Goal: Task Accomplishment & Management: Use online tool/utility

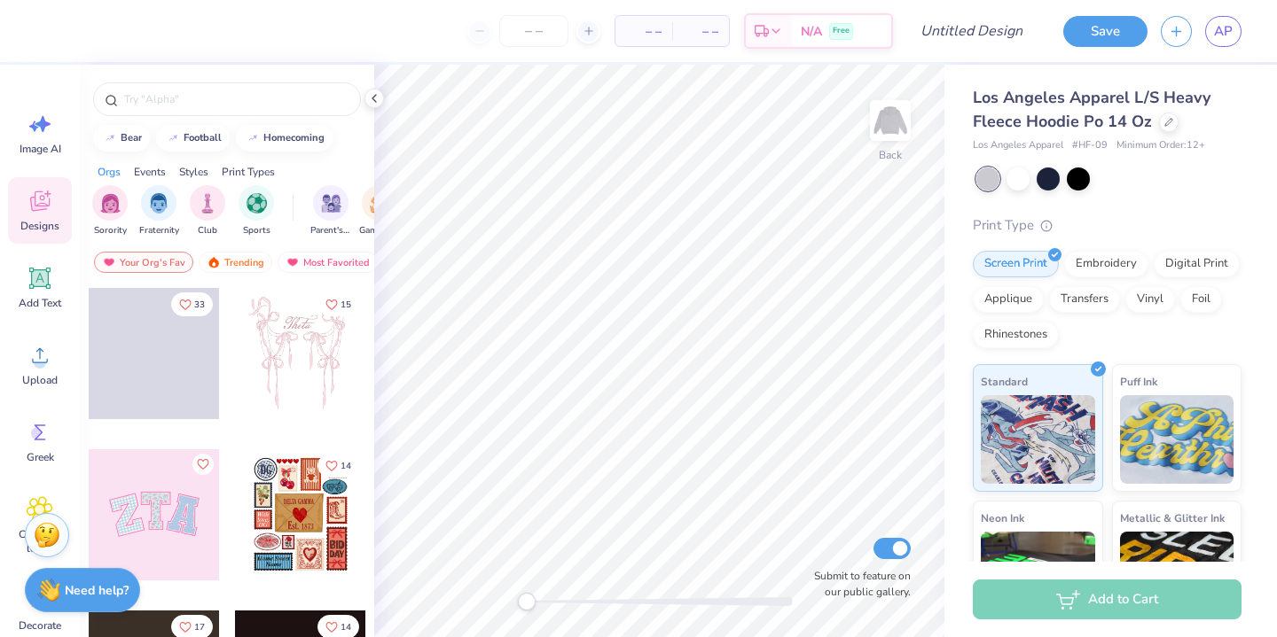
click at [168, 494] on div at bounding box center [154, 514] width 131 height 131
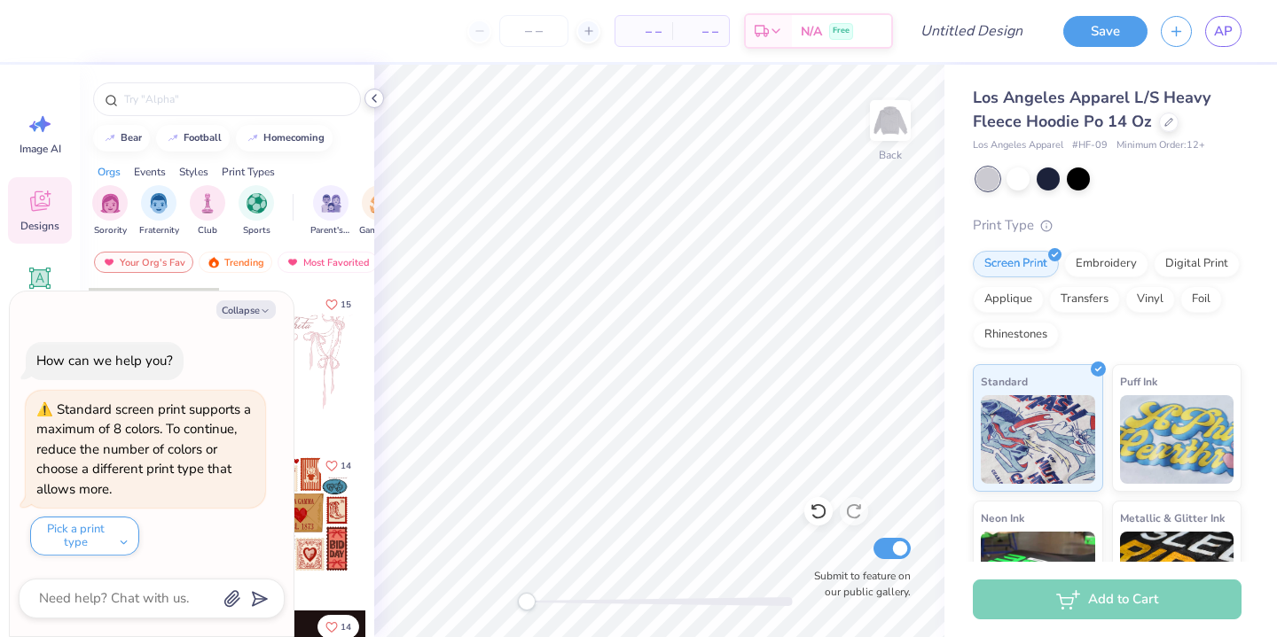
click at [375, 97] on icon at bounding box center [374, 98] width 14 height 14
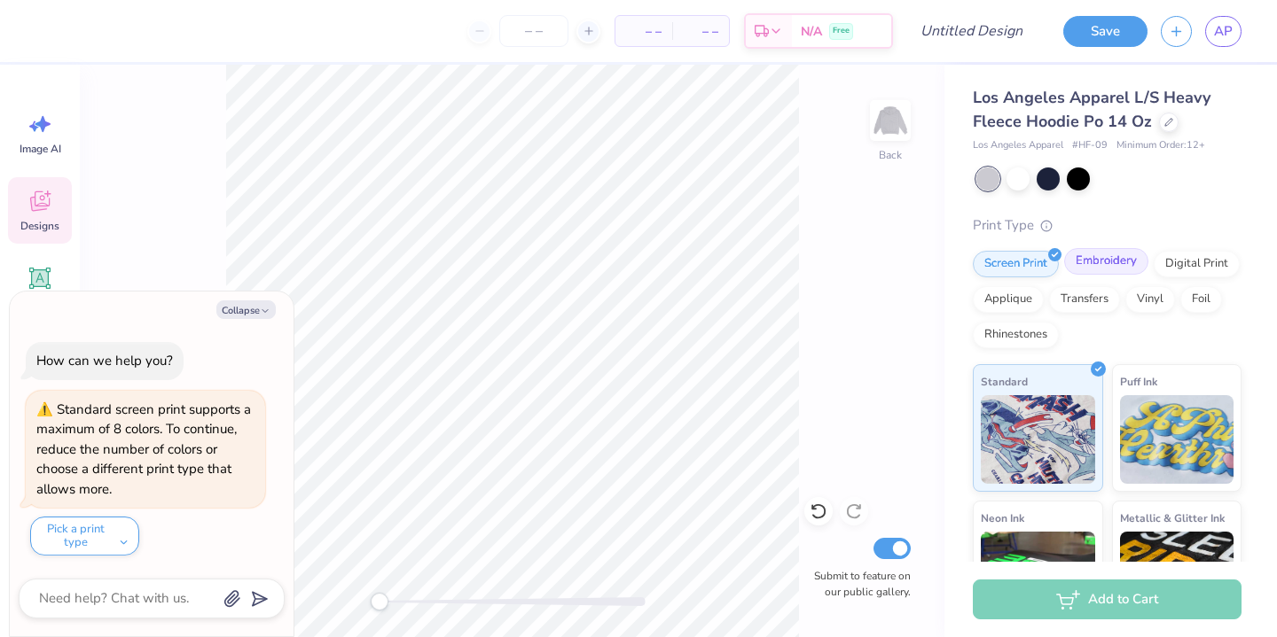
click at [1084, 260] on div "Embroidery" at bounding box center [1106, 261] width 84 height 27
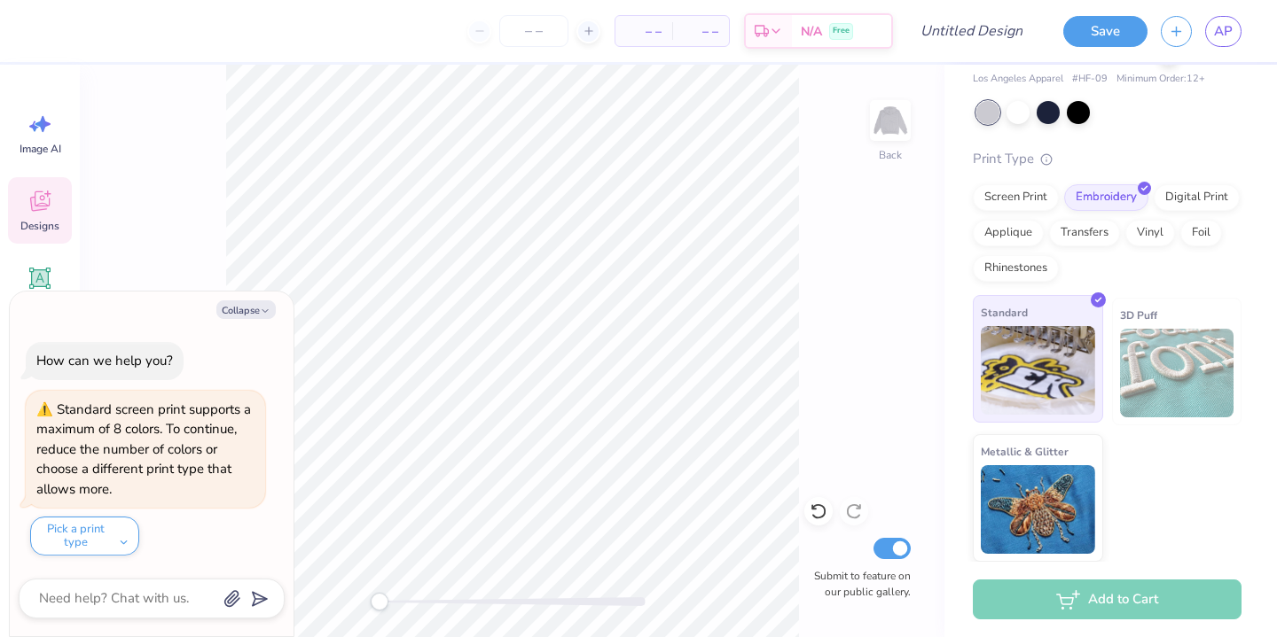
scroll to position [66, 0]
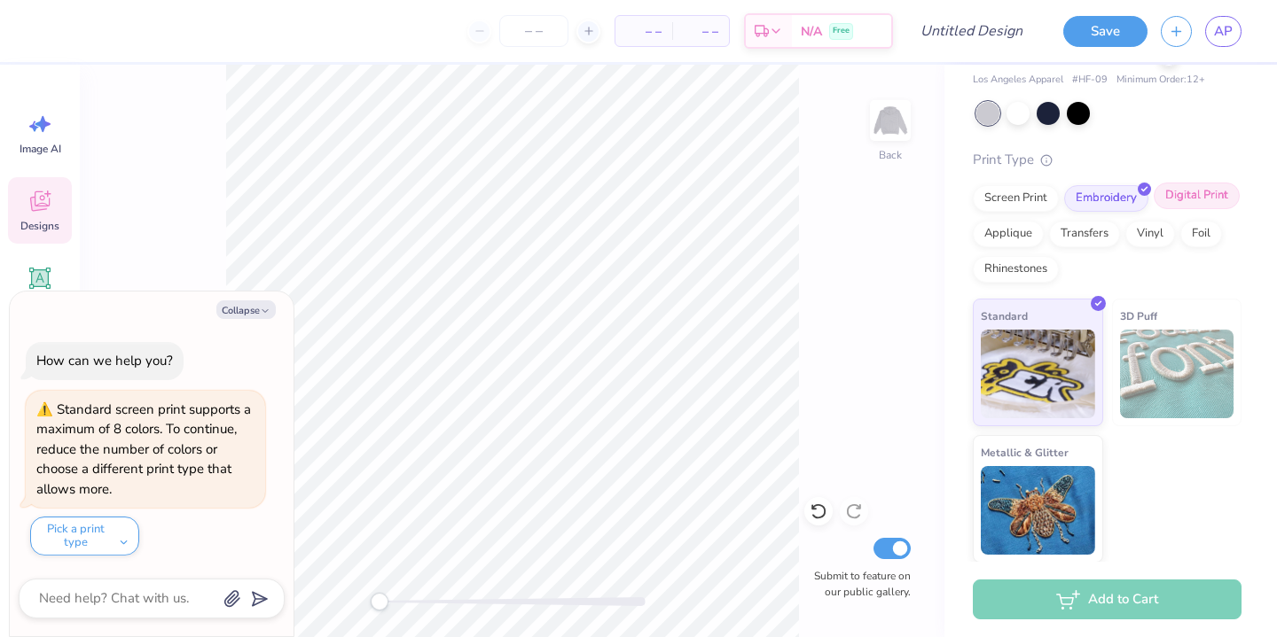
click at [1182, 205] on div "Digital Print" at bounding box center [1196, 196] width 86 height 27
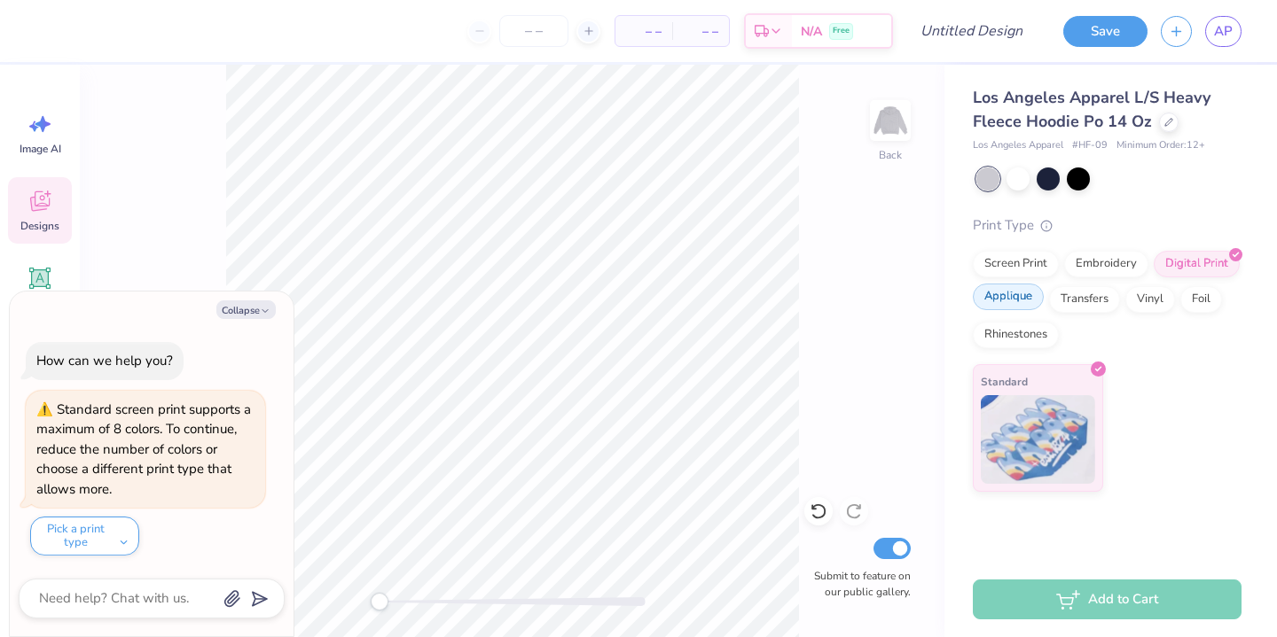
click at [1023, 299] on div "Applique" at bounding box center [1008, 297] width 71 height 27
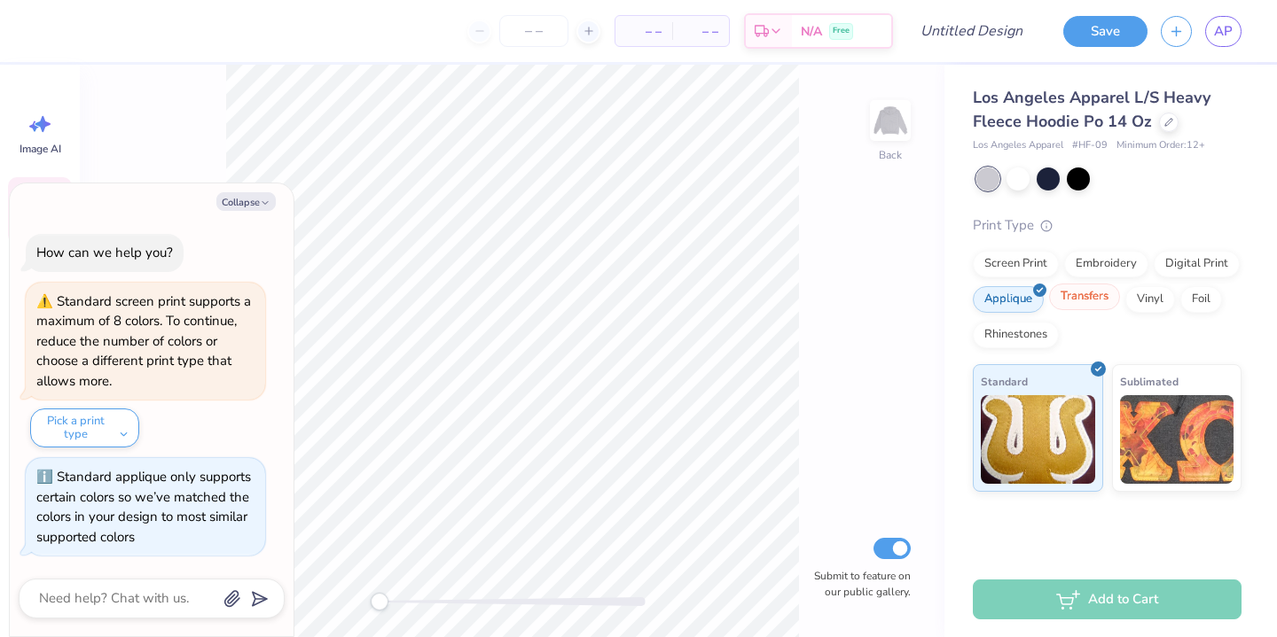
click at [1073, 301] on div "Transfers" at bounding box center [1084, 297] width 71 height 27
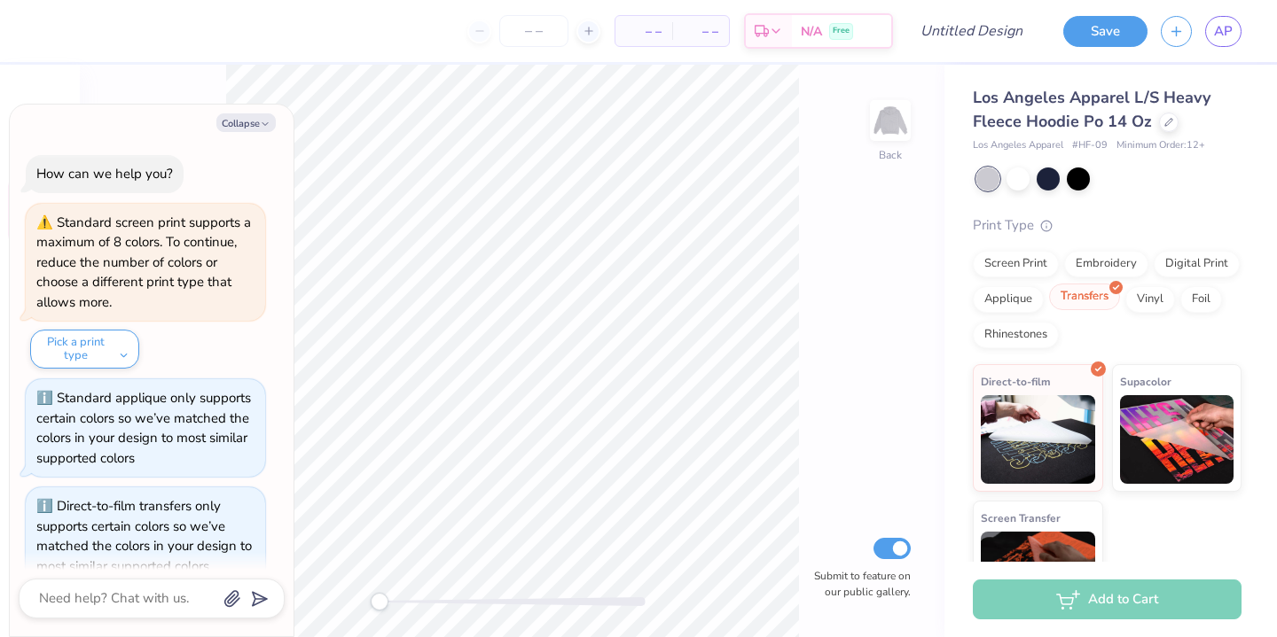
scroll to position [29, 0]
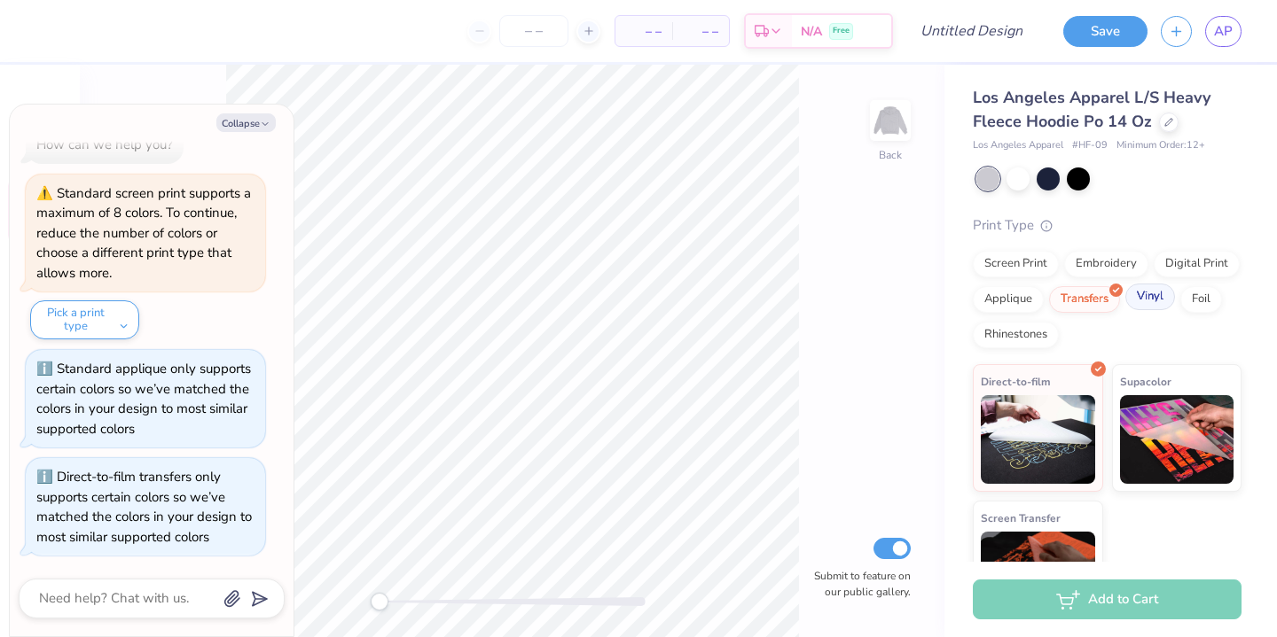
click at [1133, 301] on div "Vinyl" at bounding box center [1150, 297] width 50 height 27
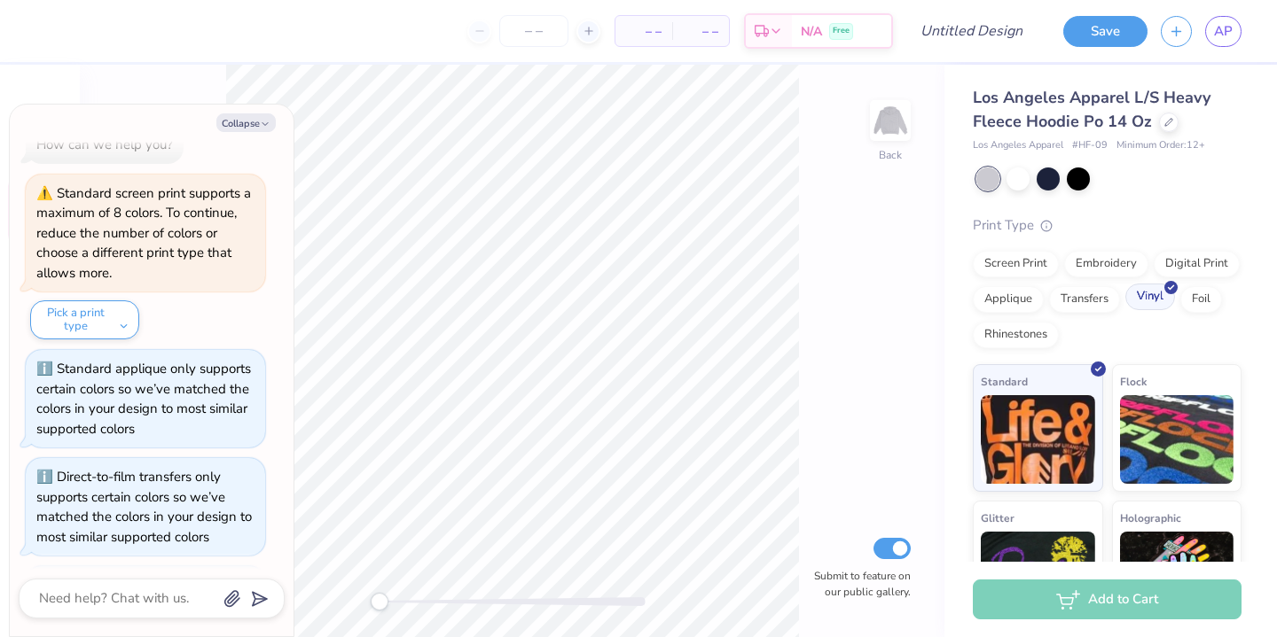
scroll to position [137, 0]
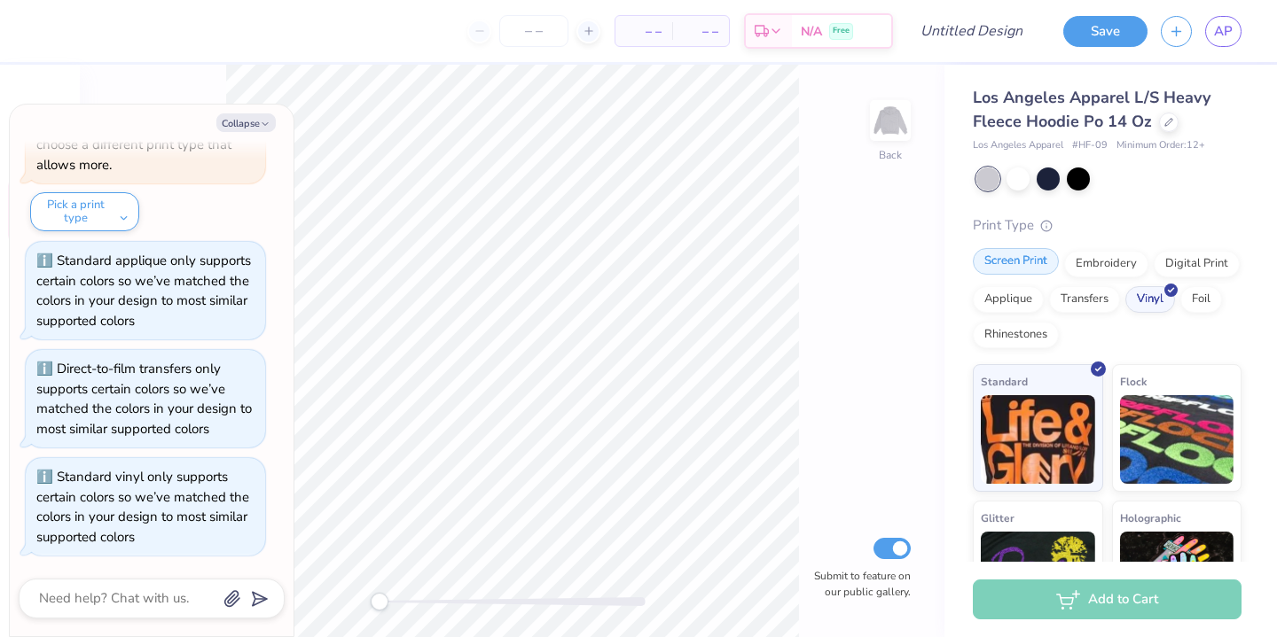
click at [1043, 266] on div "Screen Print" at bounding box center [1016, 261] width 86 height 27
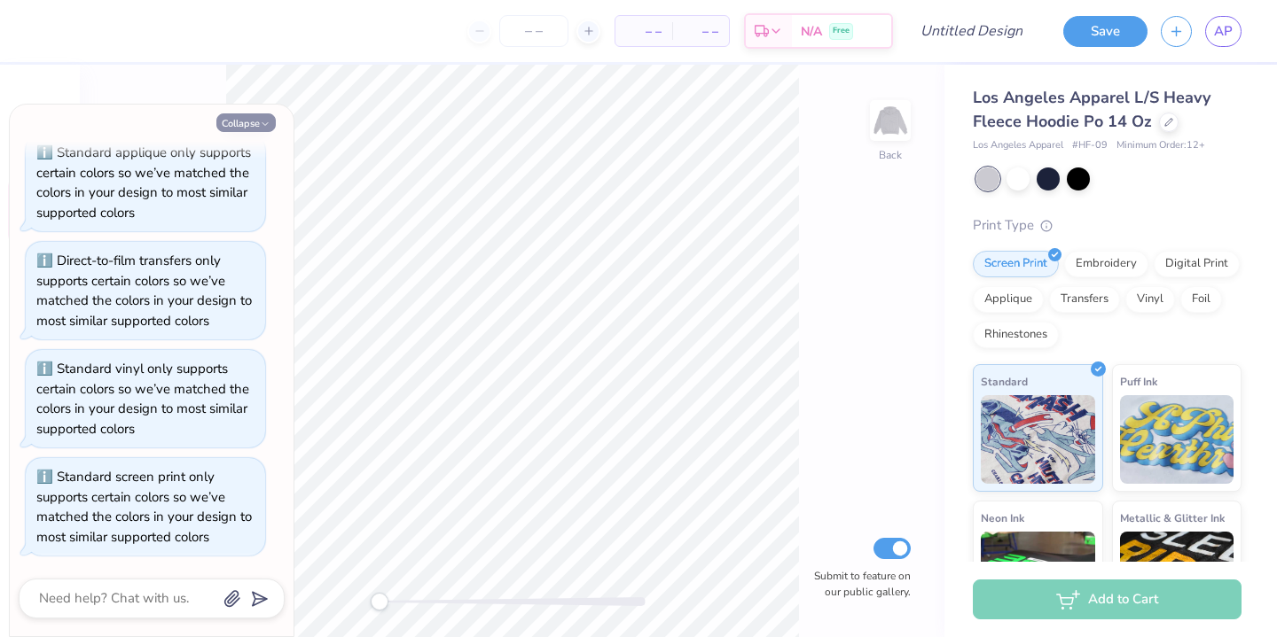
click at [263, 119] on icon "button" at bounding box center [265, 124] width 11 height 11
type textarea "x"
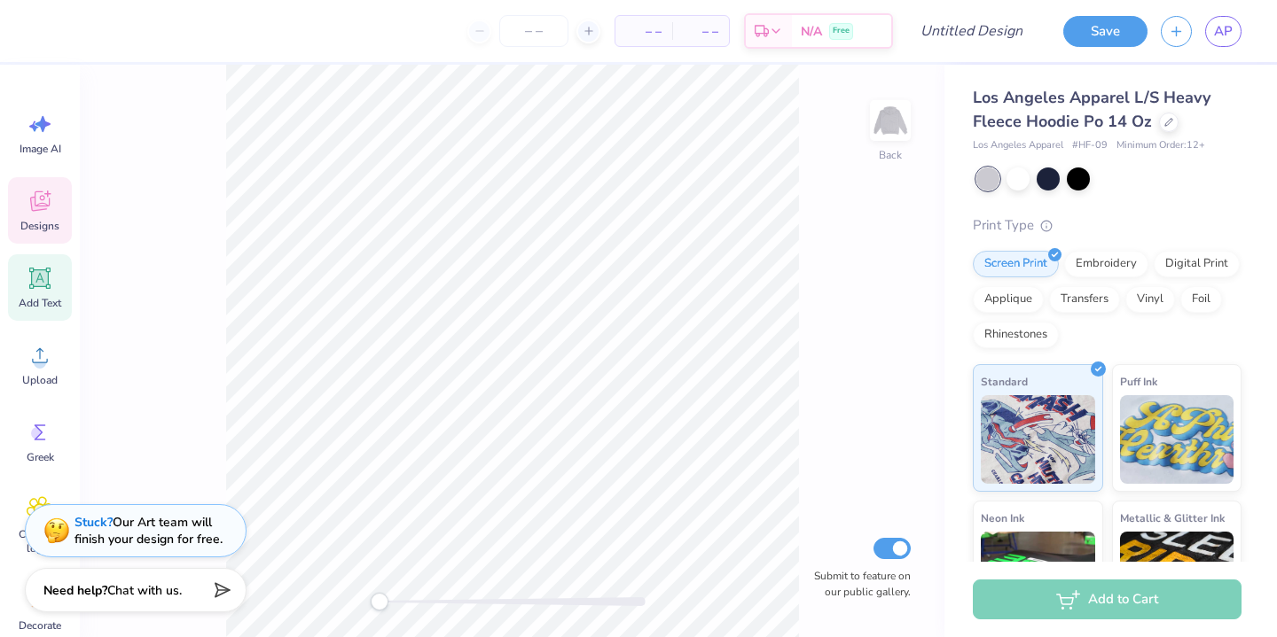
click at [40, 276] on icon at bounding box center [40, 278] width 17 height 17
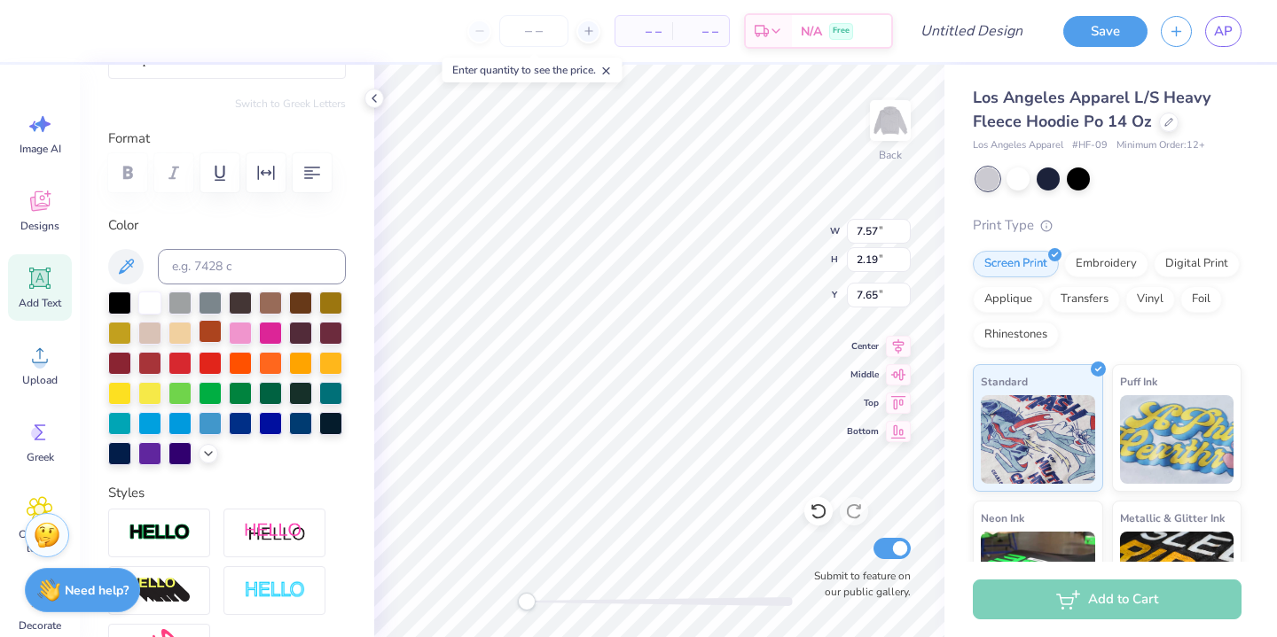
scroll to position [190, 0]
click at [134, 270] on icon at bounding box center [125, 265] width 21 height 21
click at [129, 255] on icon at bounding box center [125, 265] width 21 height 21
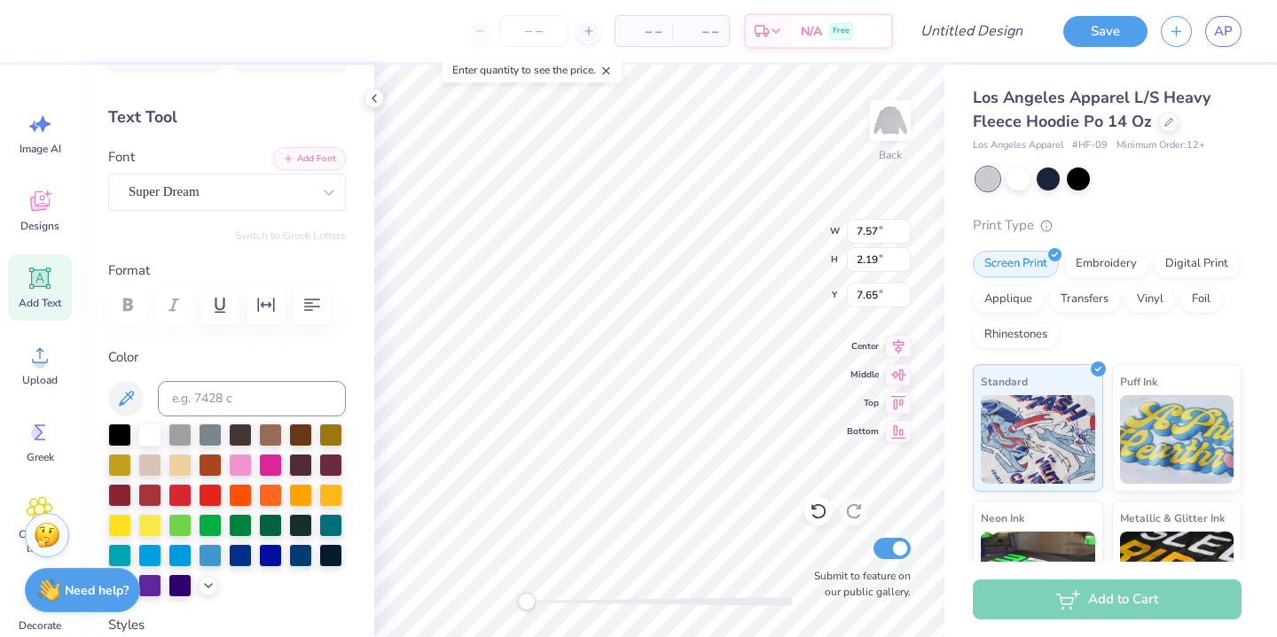
scroll to position [0, 0]
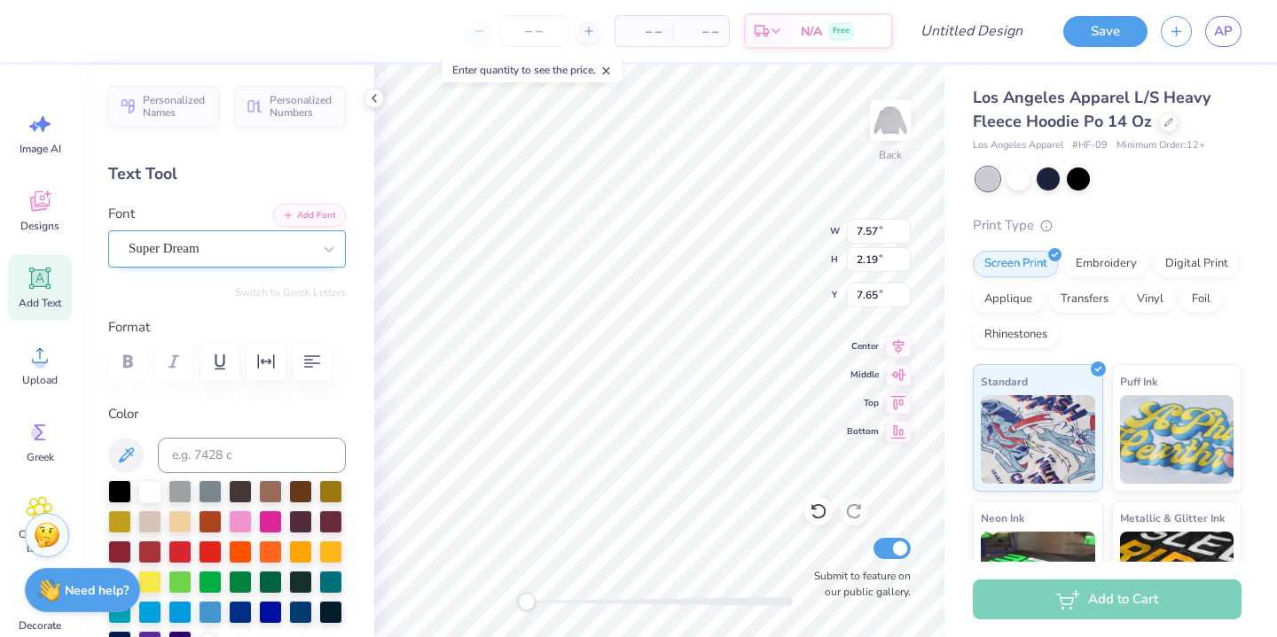
click at [232, 236] on div "Super Dream" at bounding box center [220, 248] width 186 height 27
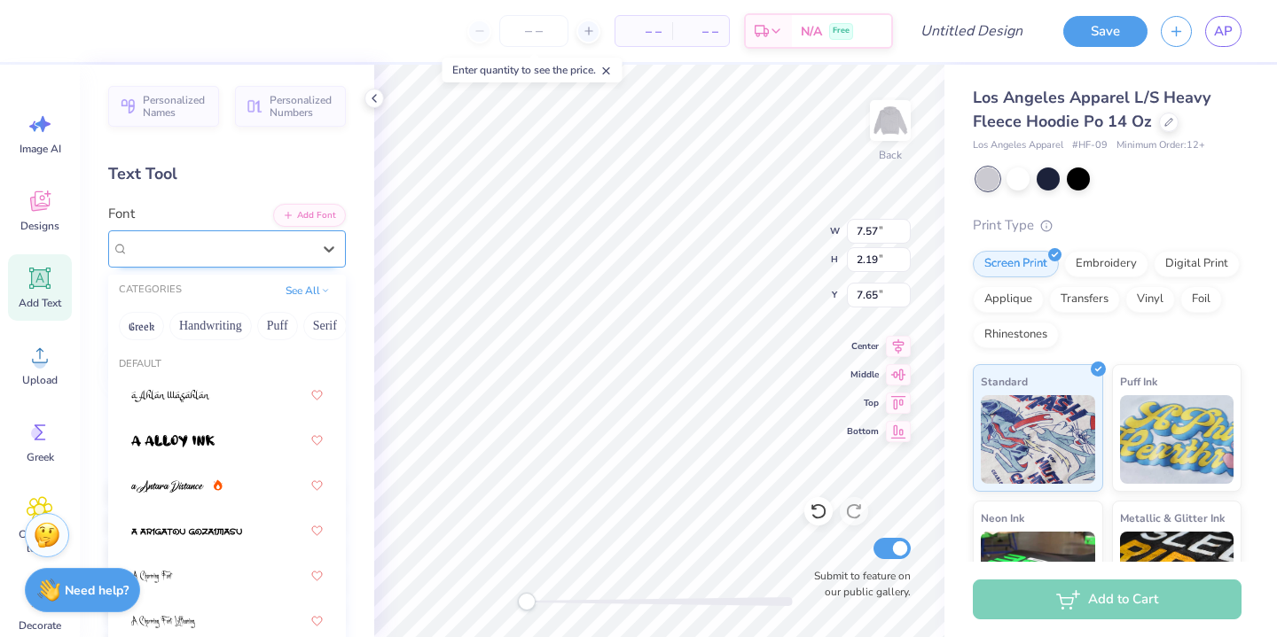
click at [235, 239] on div "Super Dream" at bounding box center [220, 248] width 183 height 20
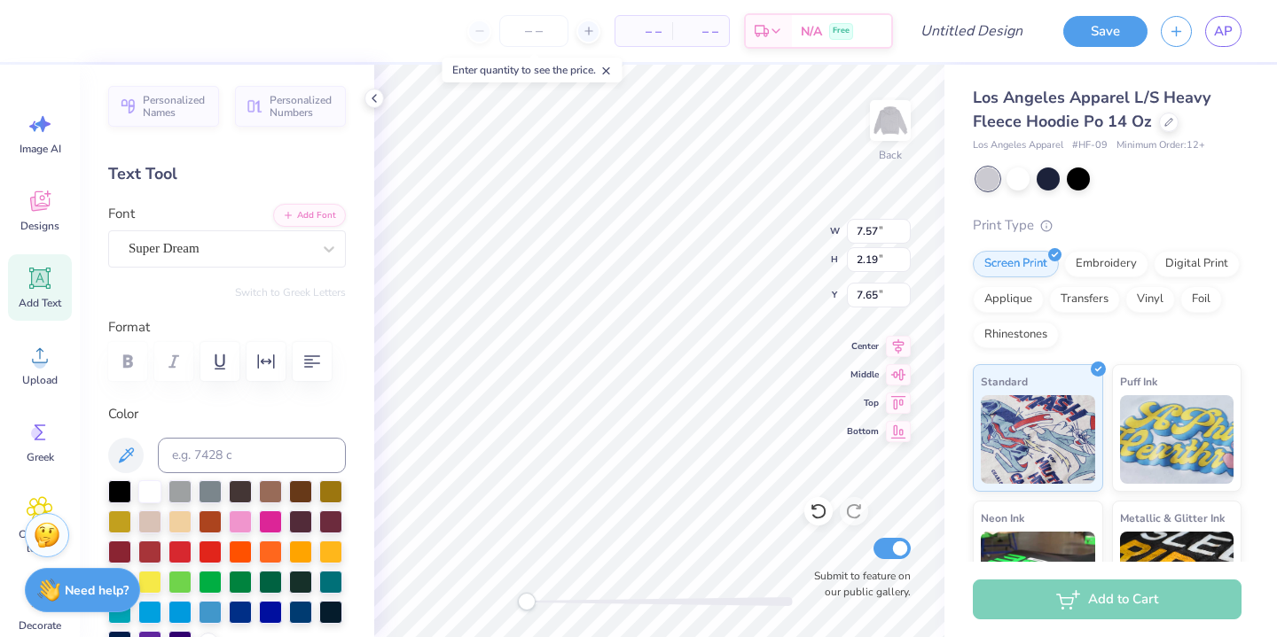
type textarea "ALPHA EPSILON DELTA"
click at [521, 66] on div "Enter quantity to see the price." at bounding box center [532, 70] width 180 height 25
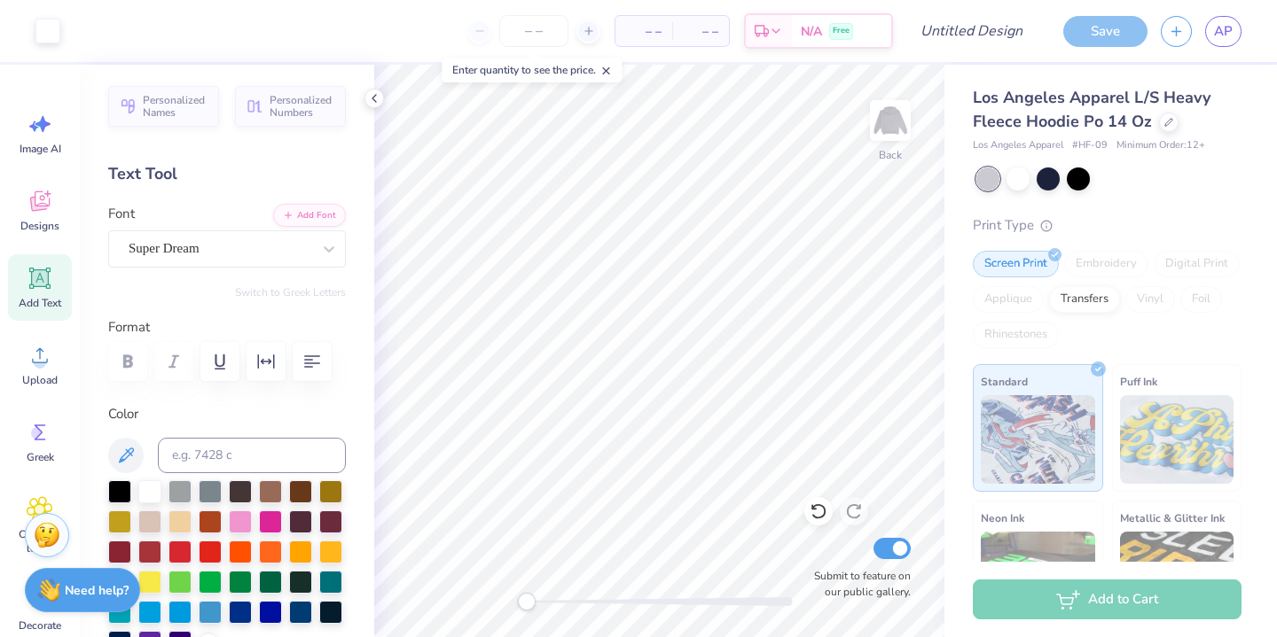
click at [41, 275] on icon at bounding box center [39, 278] width 21 height 21
type textarea "PRESIDENT"
click at [483, 28] on div at bounding box center [533, 31] width 133 height 32
type input "11.95"
click at [483, 28] on div at bounding box center [533, 31] width 133 height 32
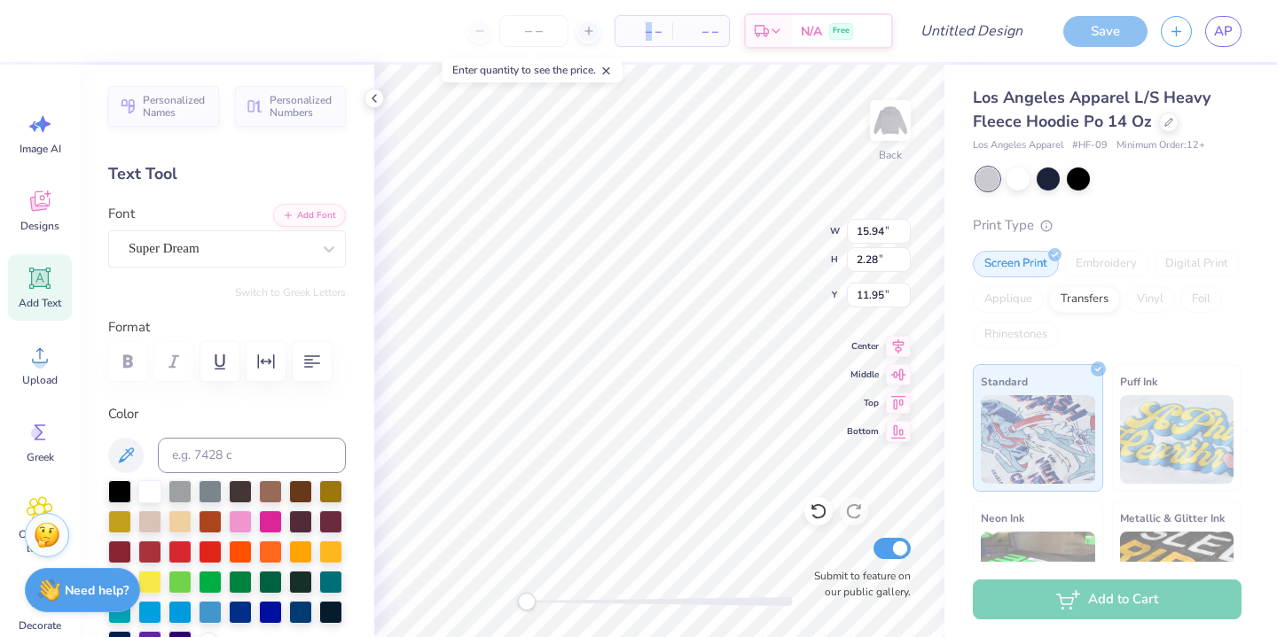
click at [483, 28] on div at bounding box center [533, 31] width 133 height 32
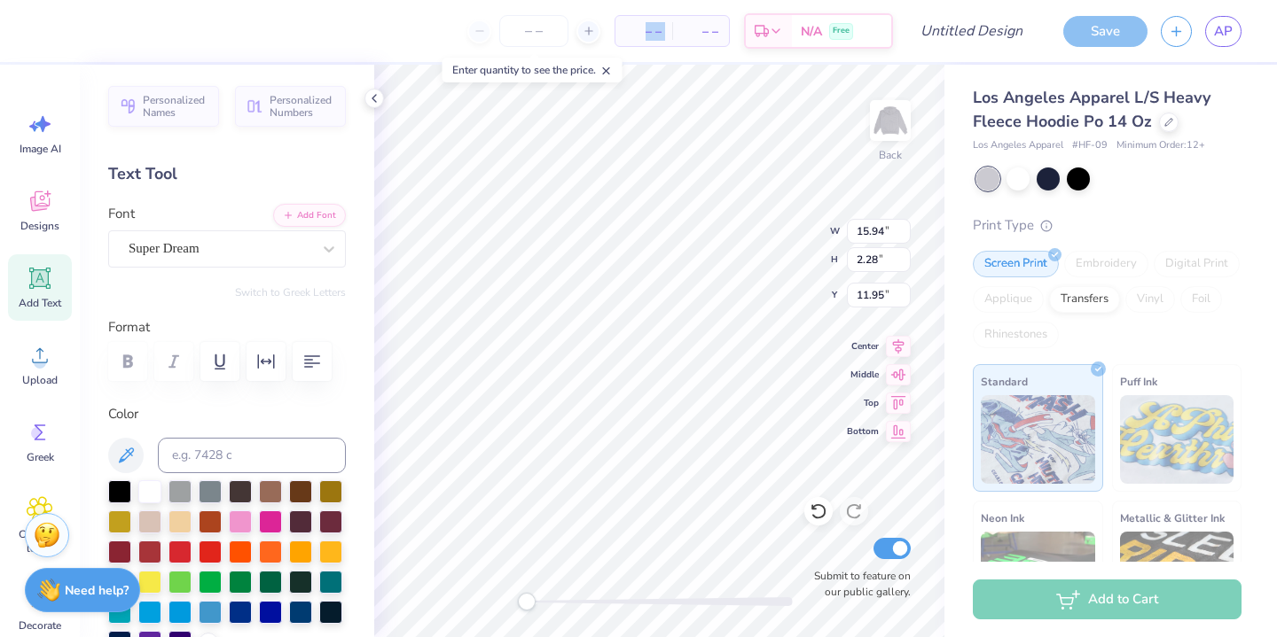
click at [483, 28] on div at bounding box center [533, 31] width 133 height 32
click at [527, 31] on input "number" at bounding box center [533, 31] width 69 height 32
click at [554, 34] on input "number" at bounding box center [533, 31] width 69 height 32
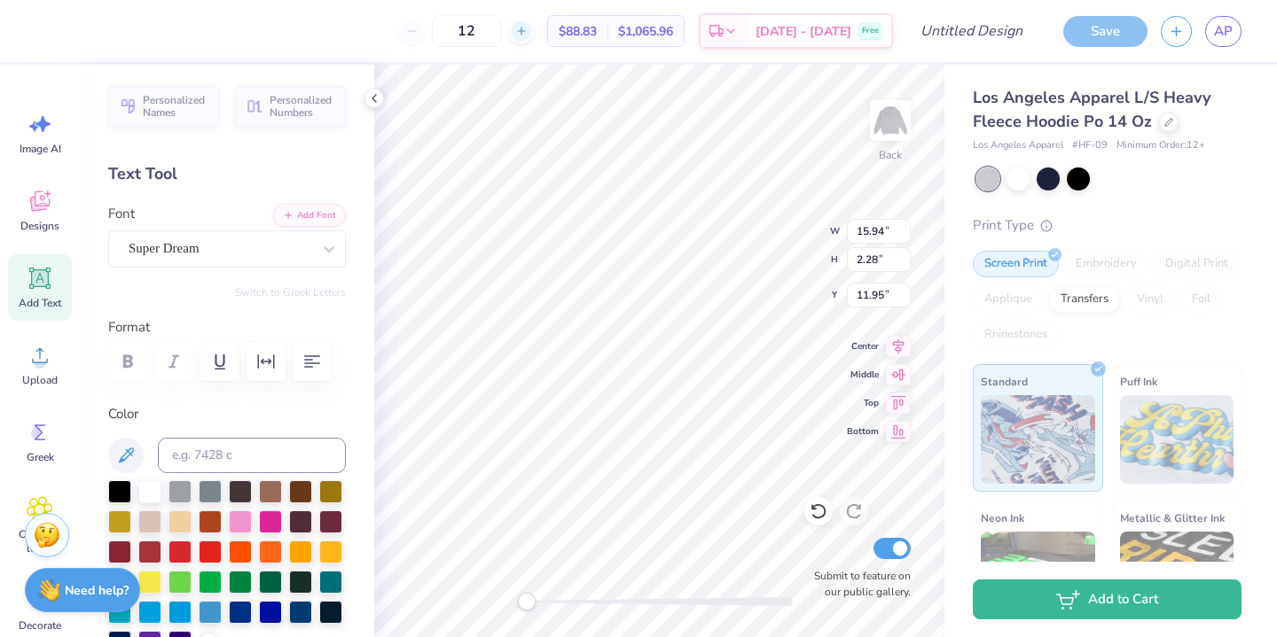
click at [524, 31] on line at bounding box center [520, 31] width 7 height 0
type input "13"
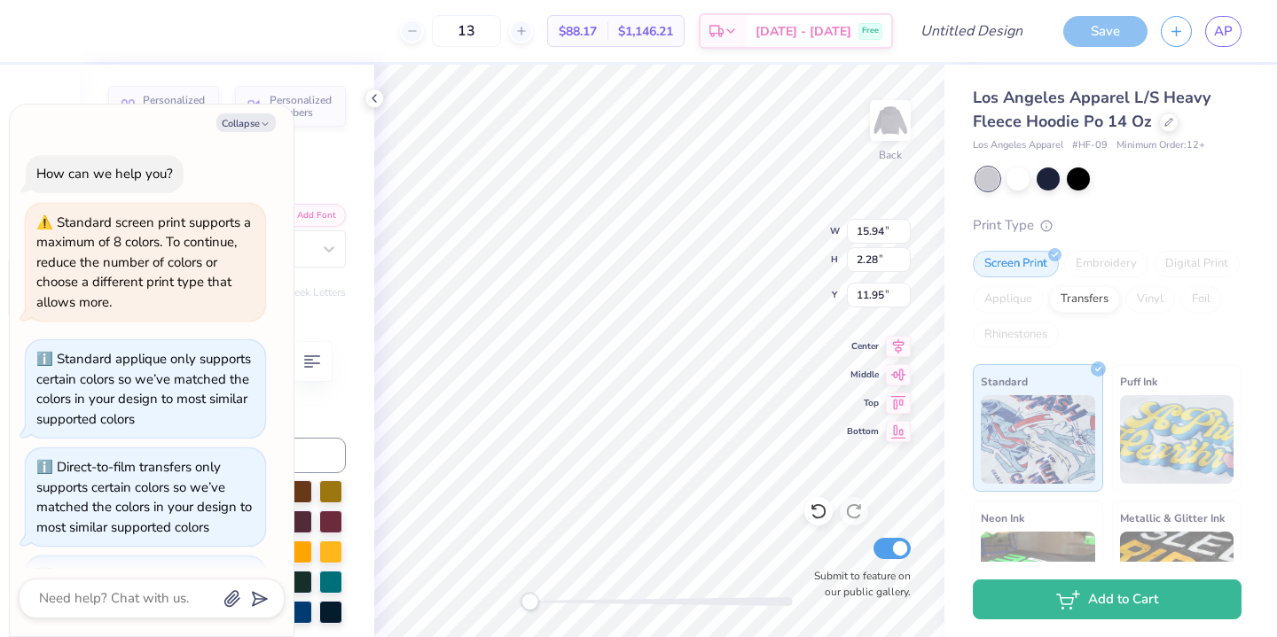
scroll to position [315, 0]
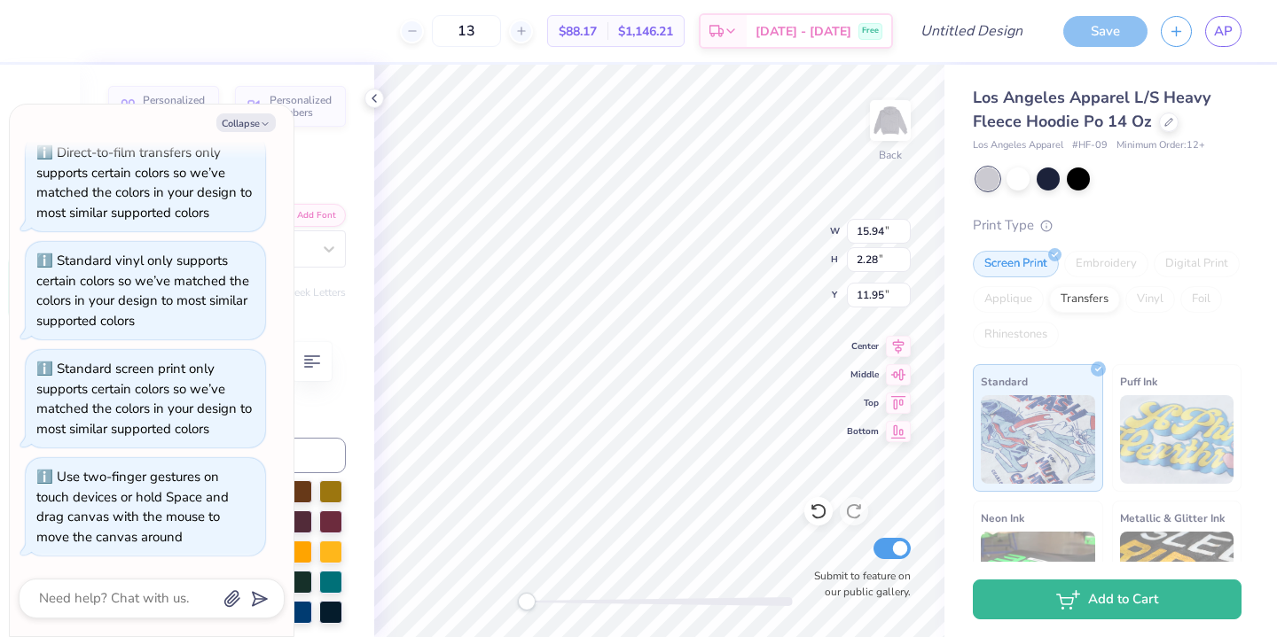
click at [511, 605] on div "Back W 15.94 15.94 " H 2.28 2.28 " Y 11.95 11.95 " Center Middle Top Bottom Sub…" at bounding box center [659, 351] width 570 height 573
click at [259, 123] on button "Collapse" at bounding box center [245, 122] width 59 height 19
type textarea "x"
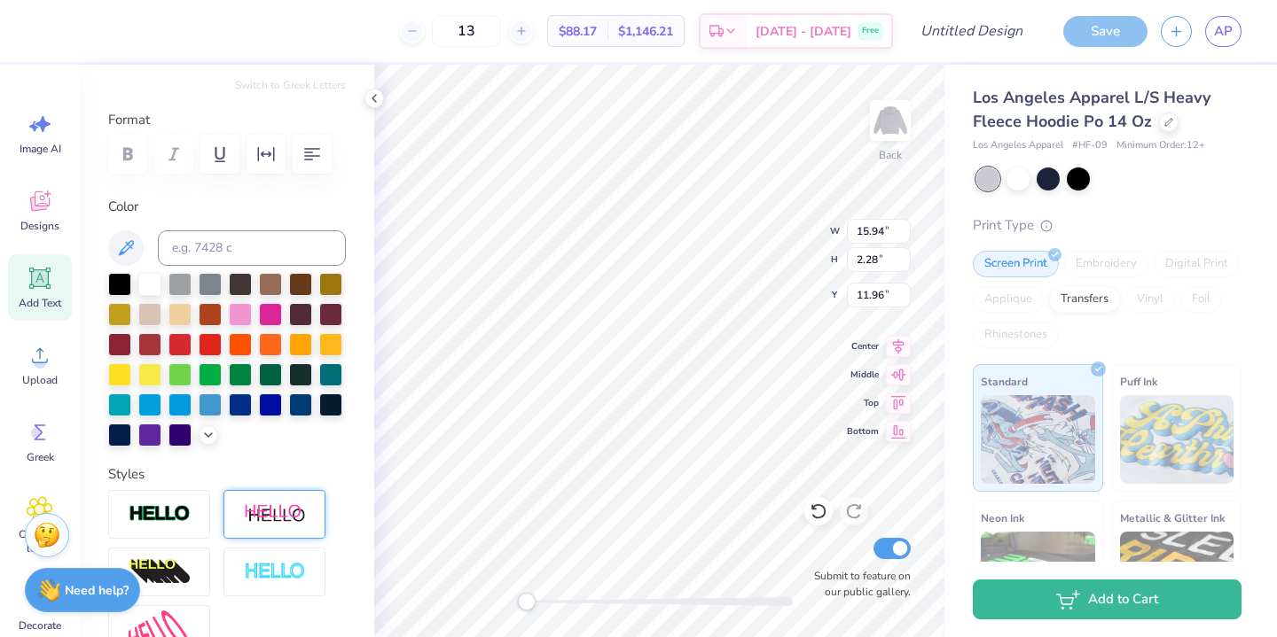
scroll to position [207, 0]
click at [207, 401] on div at bounding box center [210, 403] width 23 height 23
type input "19.05"
type input "1.37"
type input "6.27"
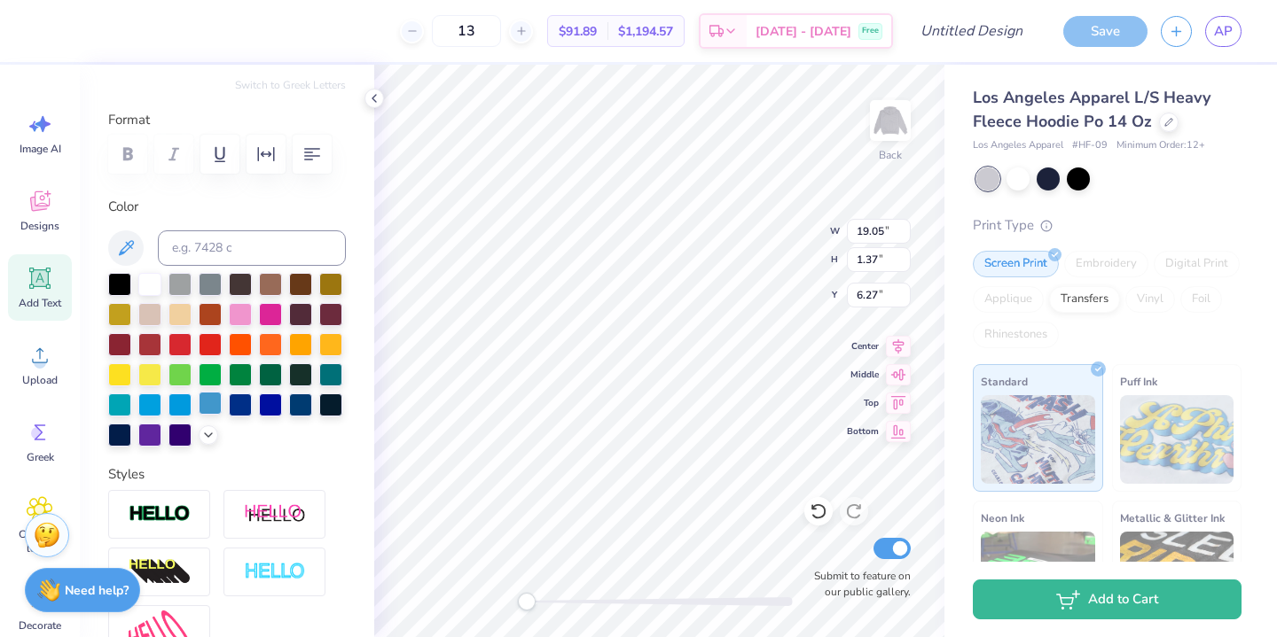
click at [215, 400] on div at bounding box center [210, 403] width 23 height 23
click at [213, 434] on icon at bounding box center [208, 433] width 14 height 14
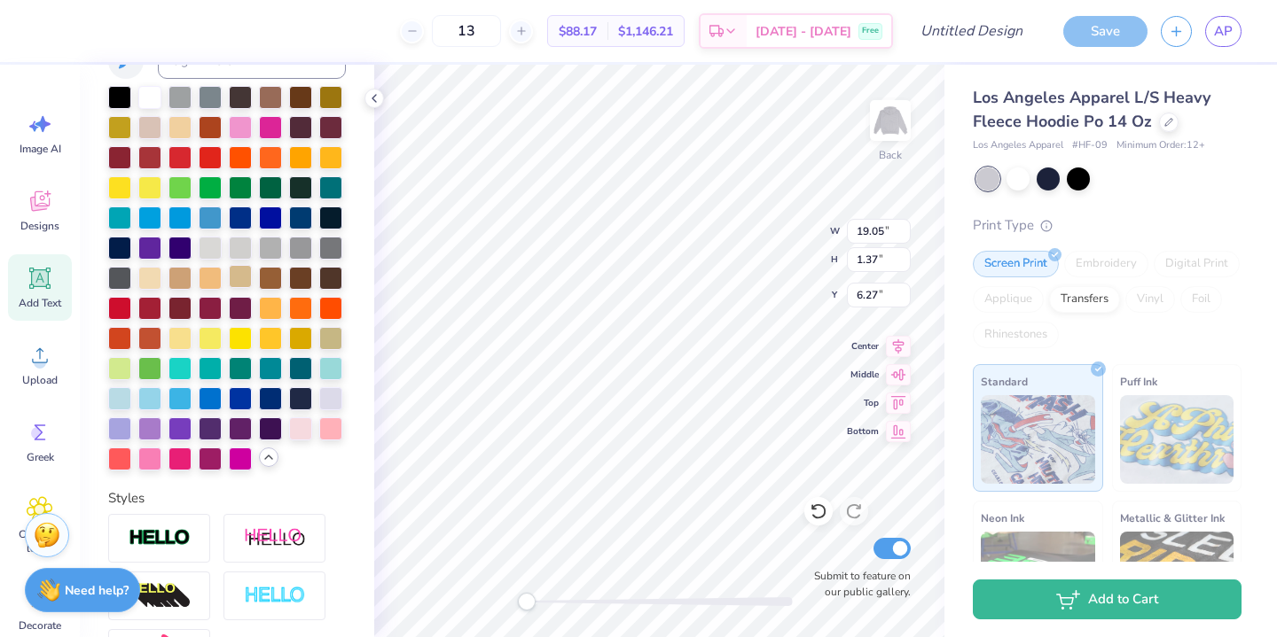
scroll to position [394, 0]
click at [152, 395] on div at bounding box center [149, 398] width 23 height 23
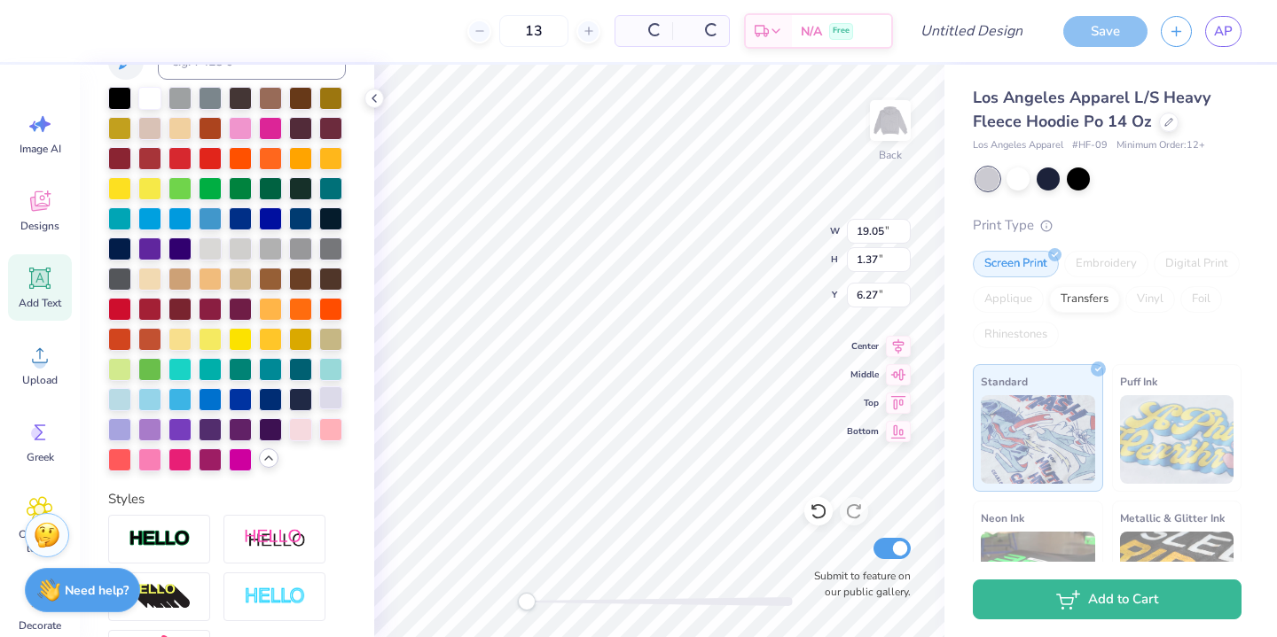
type input "15.94"
type input "2.28"
type input "11.96"
click at [151, 395] on div at bounding box center [149, 398] width 23 height 23
type input "19.05"
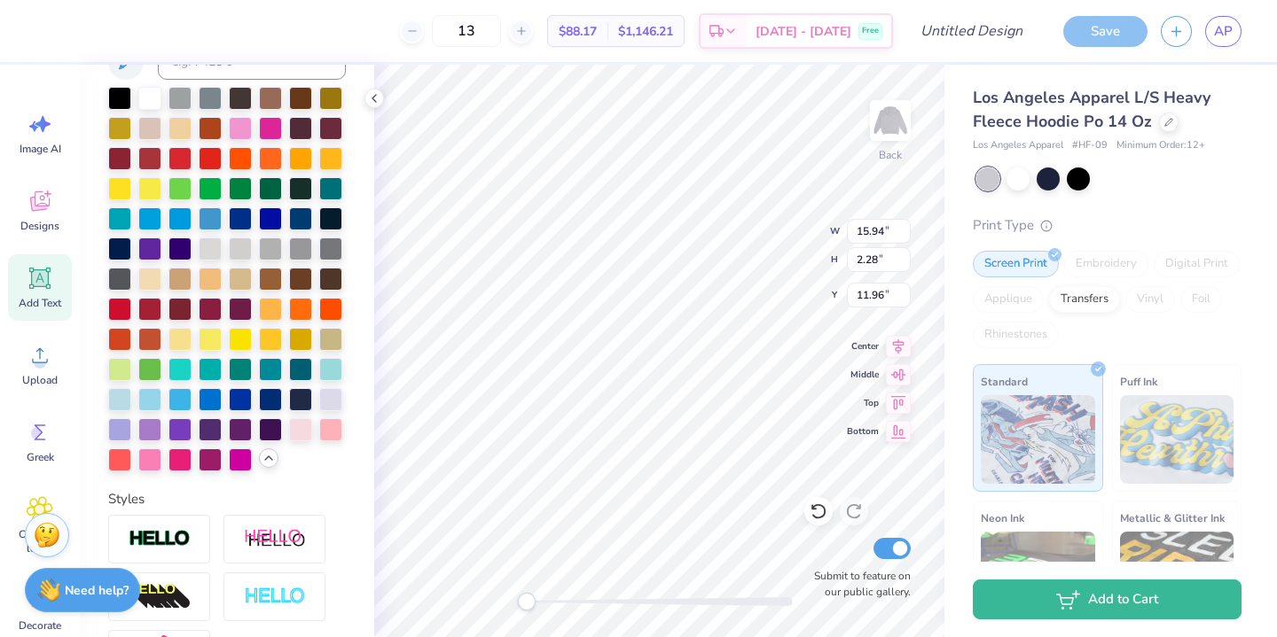
type input "1.37"
type input "6.27"
click at [121, 396] on div at bounding box center [119, 398] width 23 height 23
click at [146, 396] on div at bounding box center [149, 398] width 23 height 23
